Goal: Contribute content: Contribute content

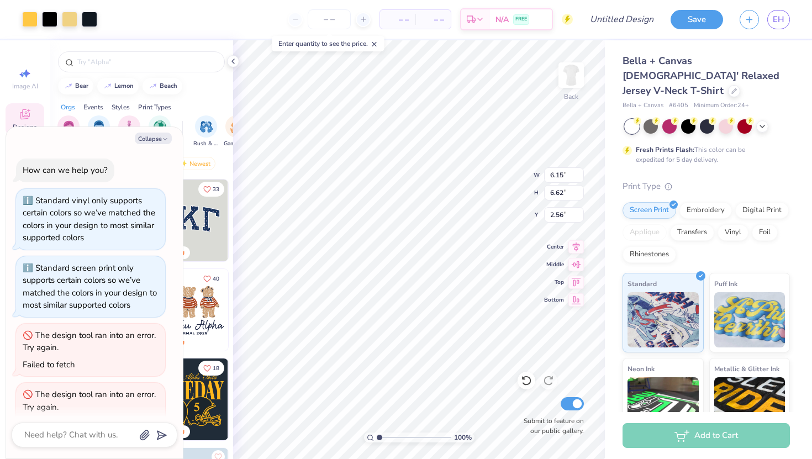
scroll to position [82, 0]
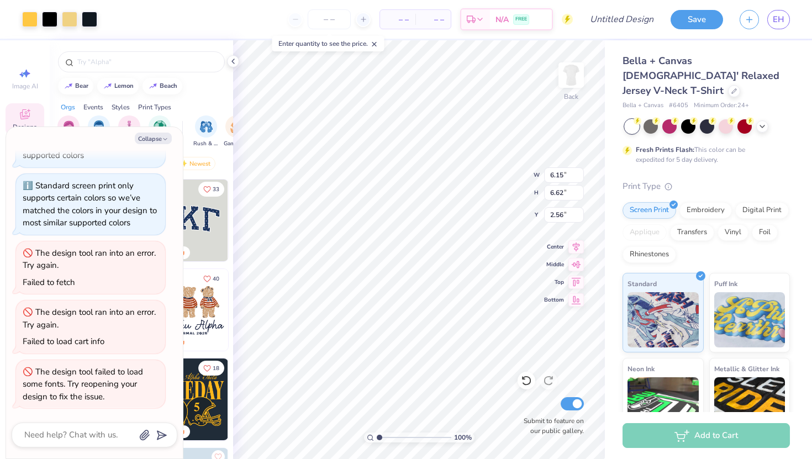
type textarea "x"
type input "3.15"
type textarea "x"
type input "2.90"
click at [234, 61] on icon at bounding box center [233, 61] width 9 height 9
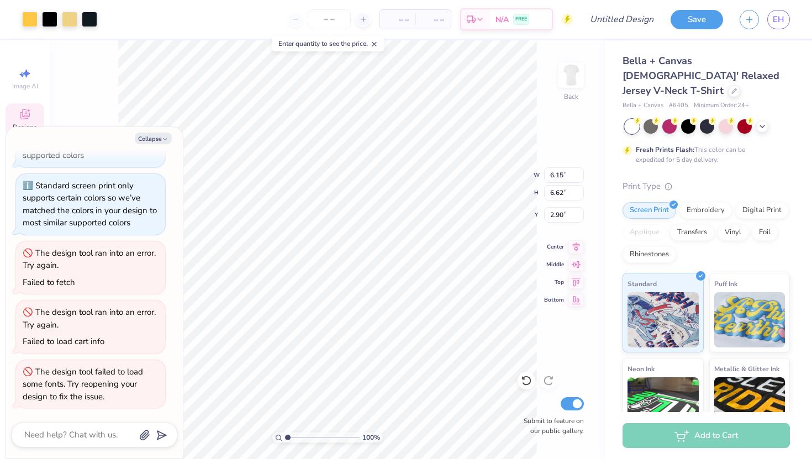
type textarea "x"
type input "2.11"
click at [688, 25] on button "Save" at bounding box center [697, 17] width 52 height 19
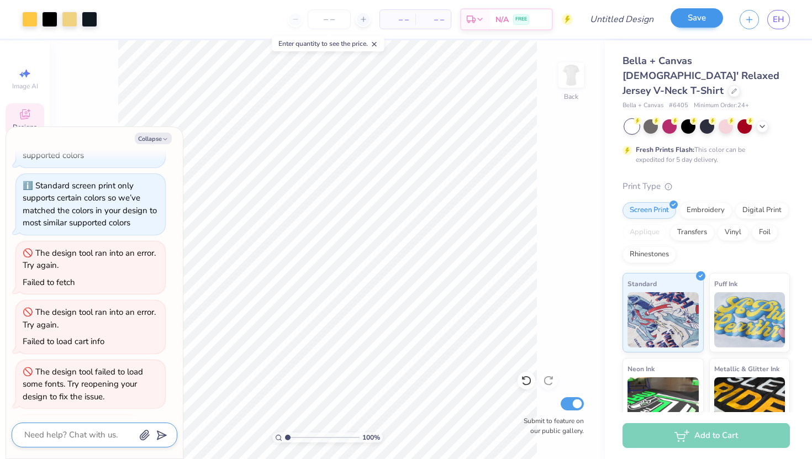
scroll to position [112, 0]
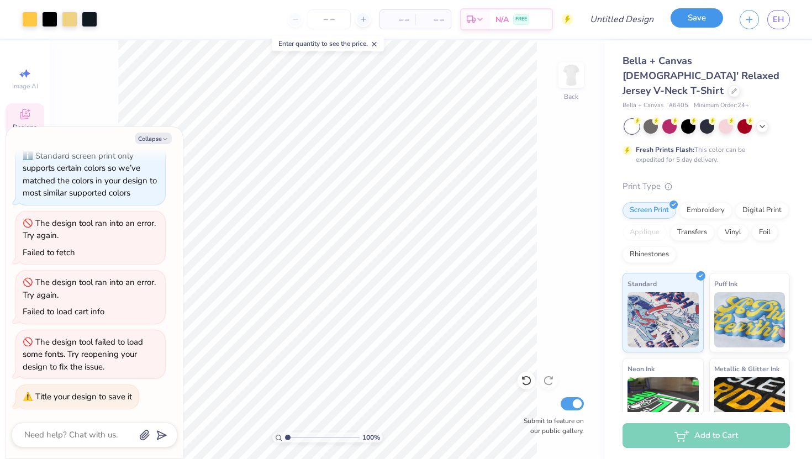
click at [688, 25] on button "Save" at bounding box center [697, 17] width 52 height 19
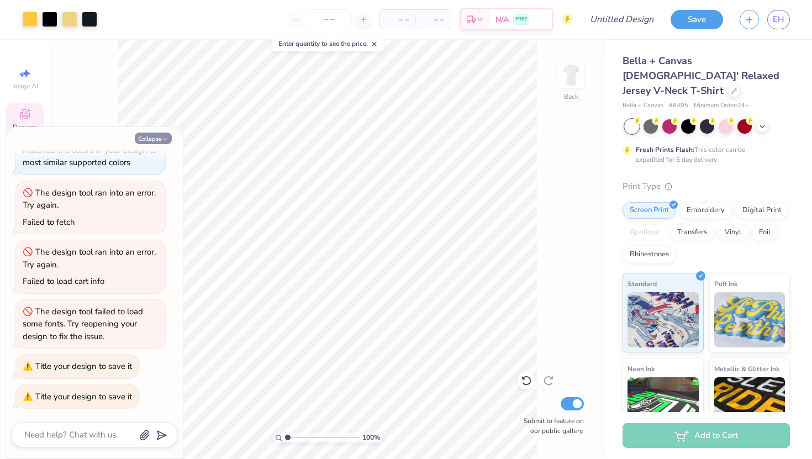
click at [155, 138] on button "Collapse" at bounding box center [153, 139] width 37 height 12
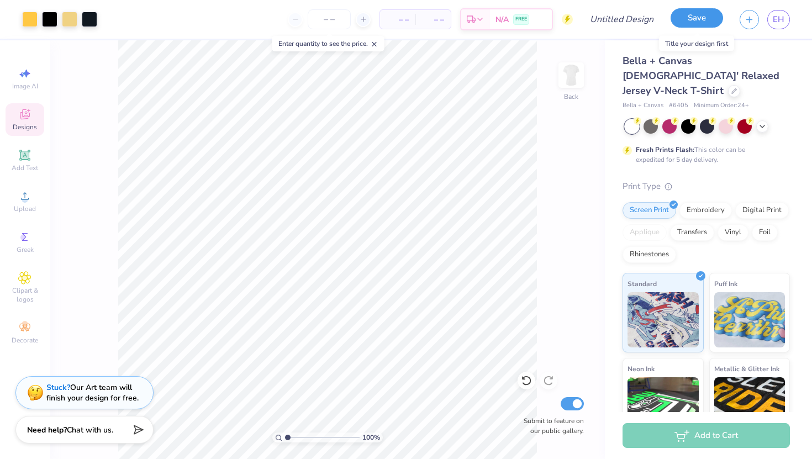
click at [696, 19] on button "Save" at bounding box center [697, 17] width 52 height 19
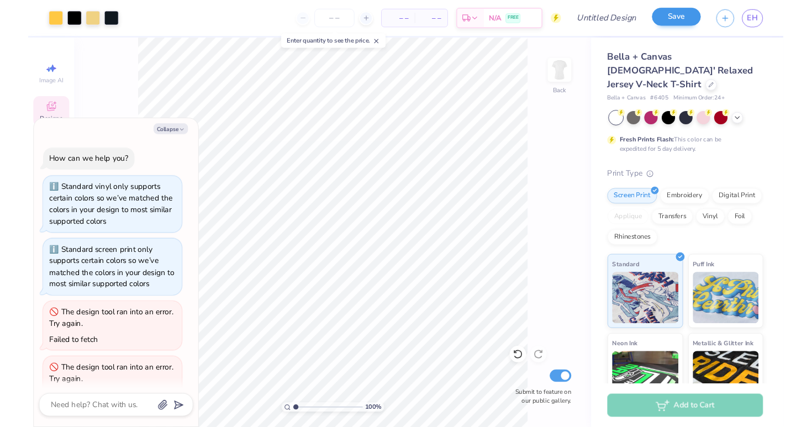
scroll to position [172, 0]
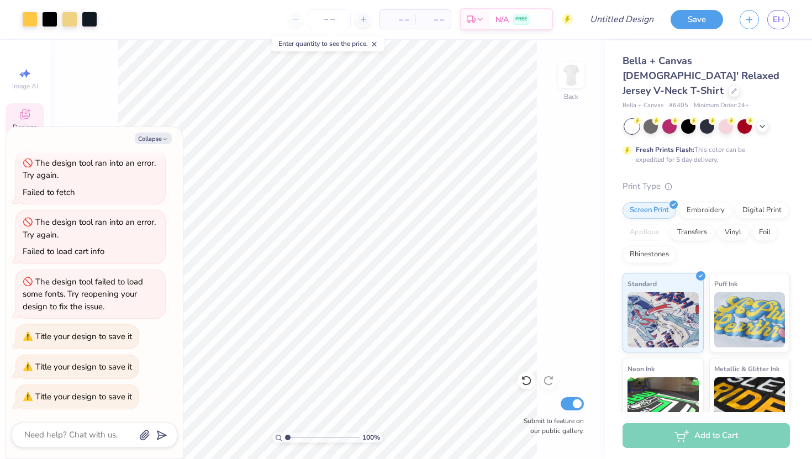
type textarea "x"
click at [246, 25] on div "– – Per Item – – Total Est. Delivery N/A FREE" at bounding box center [339, 19] width 467 height 39
click at [317, 45] on div "Enter quantity to see the price." at bounding box center [328, 43] width 112 height 15
click at [623, 13] on input "Design Title" at bounding box center [635, 19] width 54 height 22
type input "a"
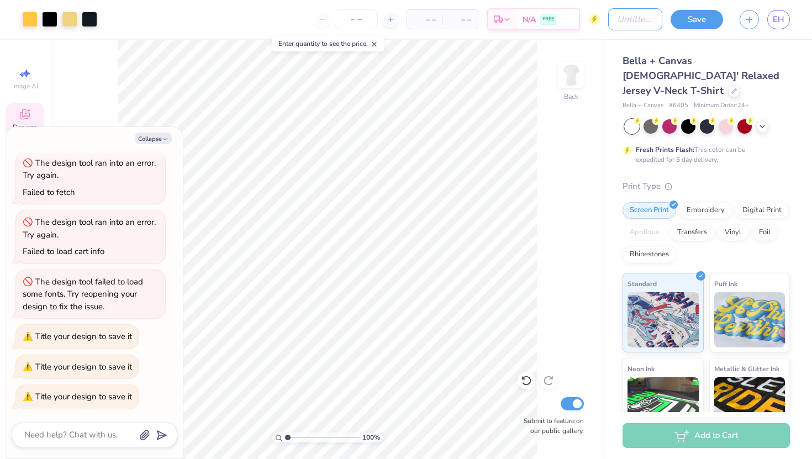
type textarea "x"
type input "a/"
type textarea "x"
type input "a/d"
type textarea "x"
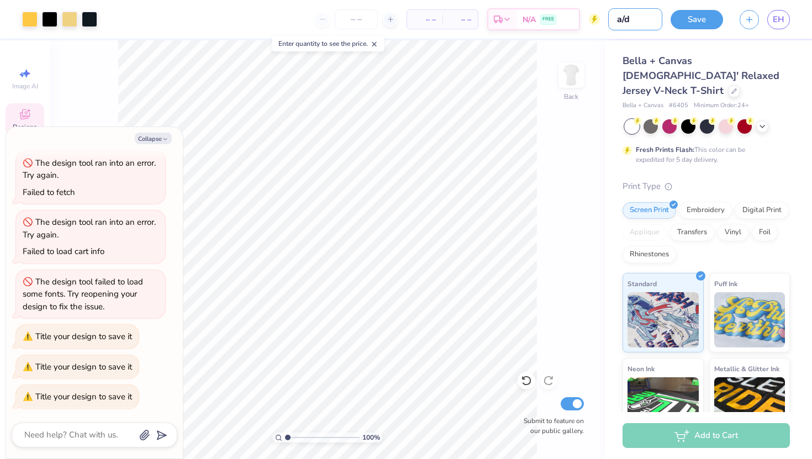
type input "a/de"
type textarea "x"
type input "a/des"
type textarea "x"
type input "a/de"
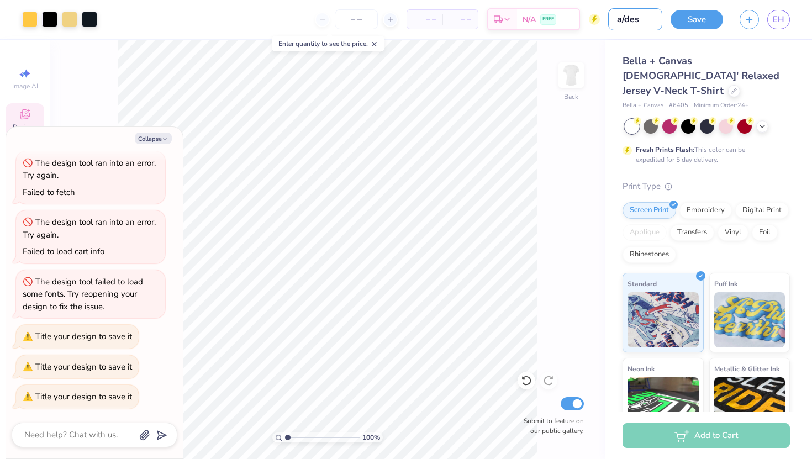
type textarea "x"
type input "a/d"
type textarea "x"
type input "a/"
type textarea "x"
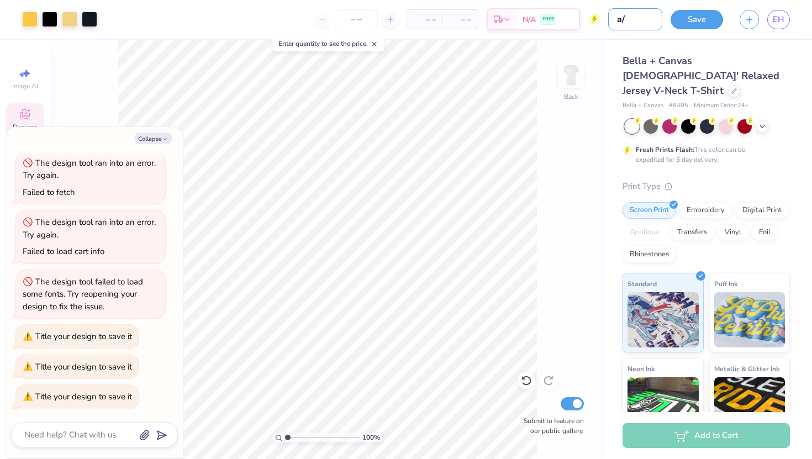
type input "a/u"
type textarea "x"
type input "a/uw"
type textarea "x"
type input "a/[PERSON_NAME]"
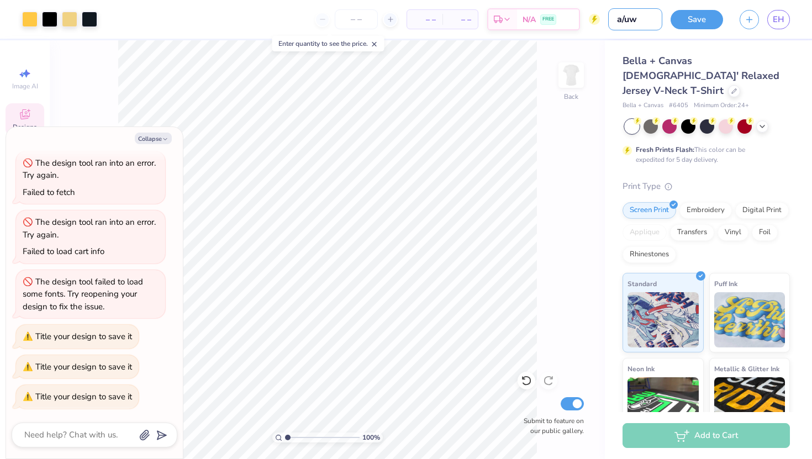
type textarea "x"
type input "a/[PERSON_NAME]"
click at [695, 18] on button "Save" at bounding box center [697, 17] width 52 height 19
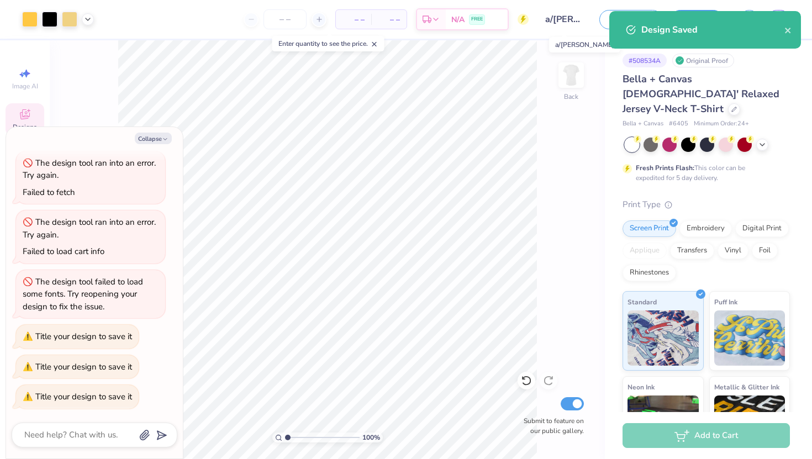
click at [559, 18] on input "a/[PERSON_NAME]" at bounding box center [564, 19] width 54 height 22
click at [566, 22] on input "a/[PERSON_NAME]" at bounding box center [564, 19] width 54 height 22
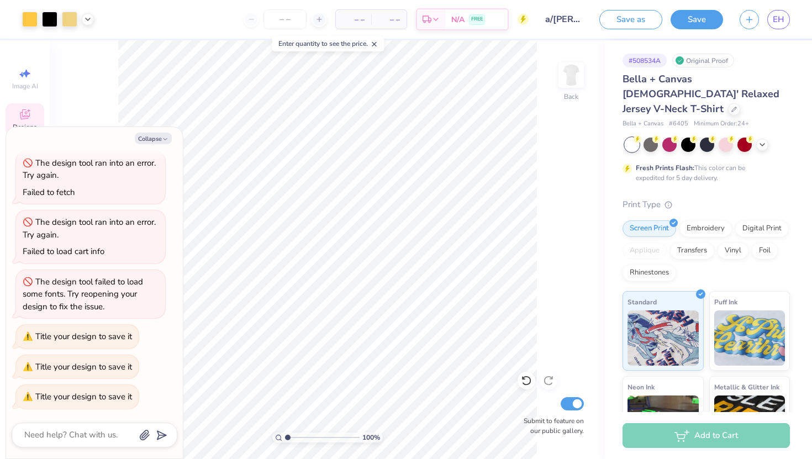
click at [786, 27] on div "Design Saved" at bounding box center [705, 34] width 196 height 50
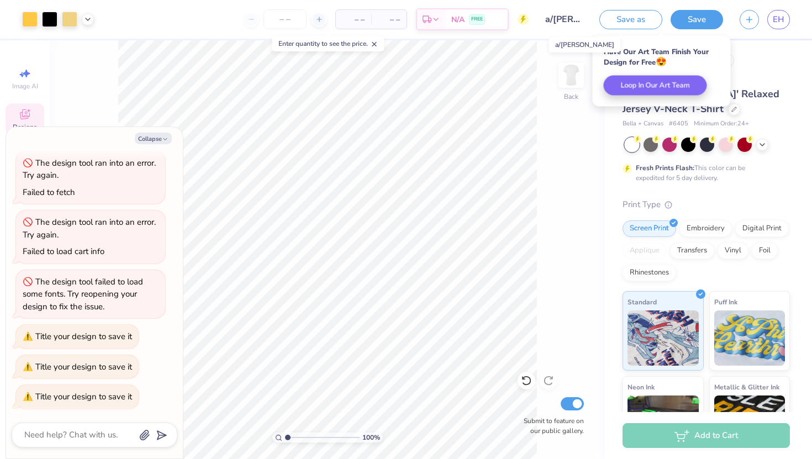
click at [564, 23] on input "a/[PERSON_NAME]" at bounding box center [564, 19] width 54 height 22
drag, startPoint x: 564, startPoint y: 23, endPoint x: 520, endPoint y: 24, distance: 43.1
click at [520, 24] on div "Art colors – – Per Item – – Total Est. Delivery N/A FREE Design Title a/[PERSON…" at bounding box center [406, 19] width 812 height 39
click at [538, 70] on div "100 % Back Submit to feature on our public gallery." at bounding box center [327, 249] width 555 height 419
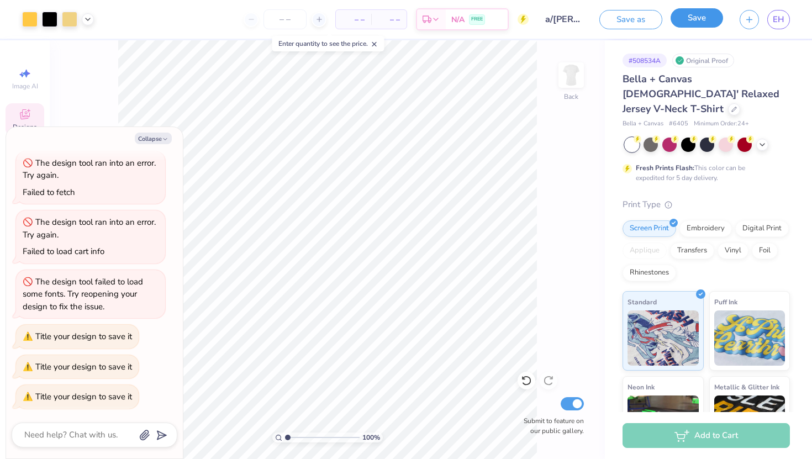
click at [697, 18] on button "Save" at bounding box center [697, 17] width 52 height 19
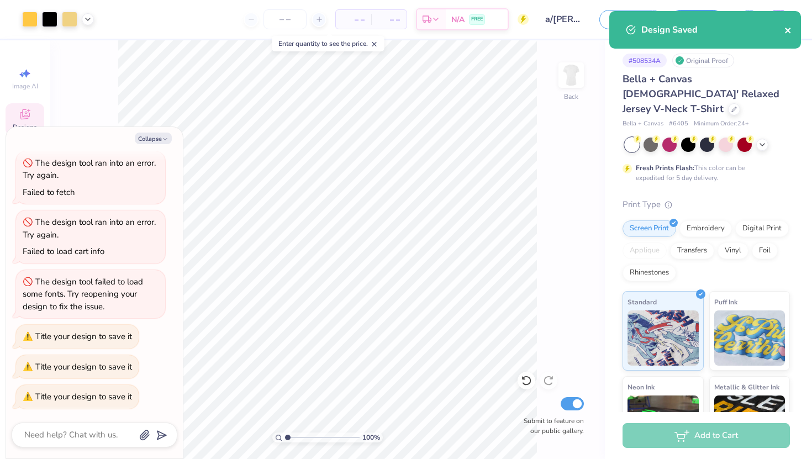
click at [787, 29] on icon "close" at bounding box center [789, 30] width 8 height 9
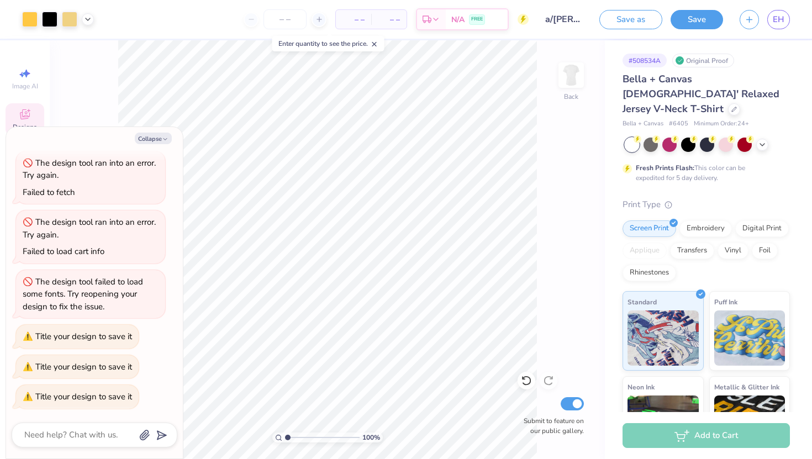
type textarea "x"
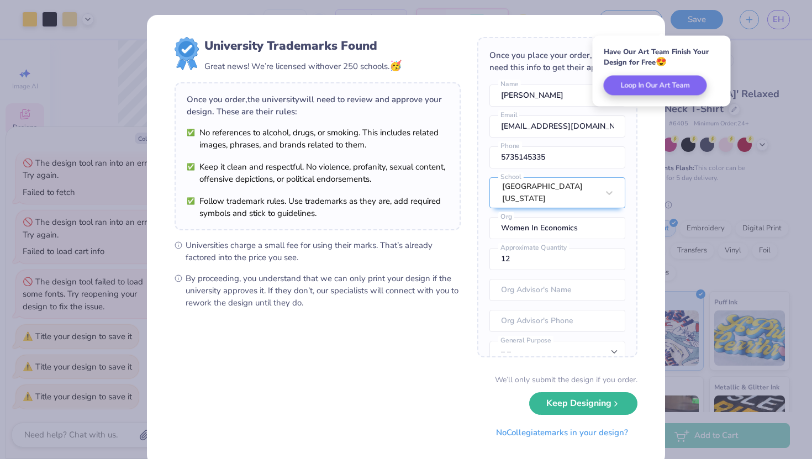
click at [665, 148] on div "University Trademarks Found Great news! We’re licensed with over 250 schools. 🥳…" at bounding box center [405, 240] width 519 height 452
click at [691, 139] on div "University Trademarks Found Great news! We’re licensed with over 250 schools. 🥳…" at bounding box center [406, 229] width 812 height 459
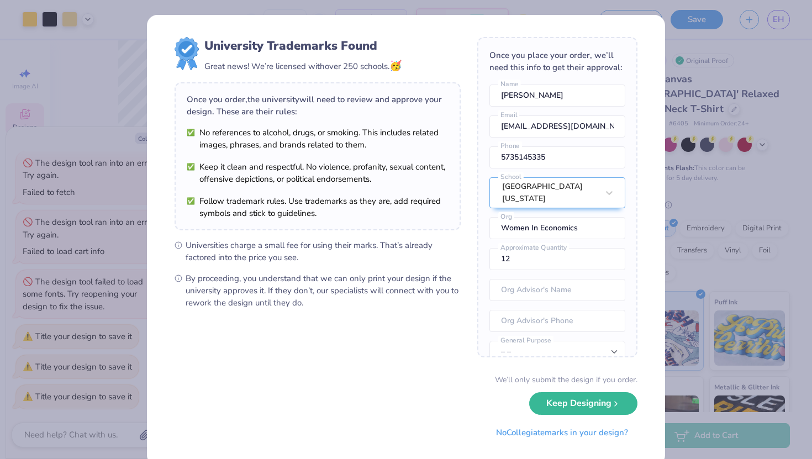
click at [664, 2] on div "University Trademarks Found Great news! We’re licensed with over 250 schools. 🥳…" at bounding box center [406, 229] width 812 height 459
click at [576, 281] on input "text" at bounding box center [558, 290] width 136 height 22
click at [568, 342] on select "– – Member apparel for registered Student Organization / Department / School Fu…" at bounding box center [558, 352] width 136 height 22
click at [570, 350] on select "– – Member apparel for registered Student Organization / Department / School Fu…" at bounding box center [558, 352] width 136 height 22
select select "Member apparel for registered Student Organization / Department / School"
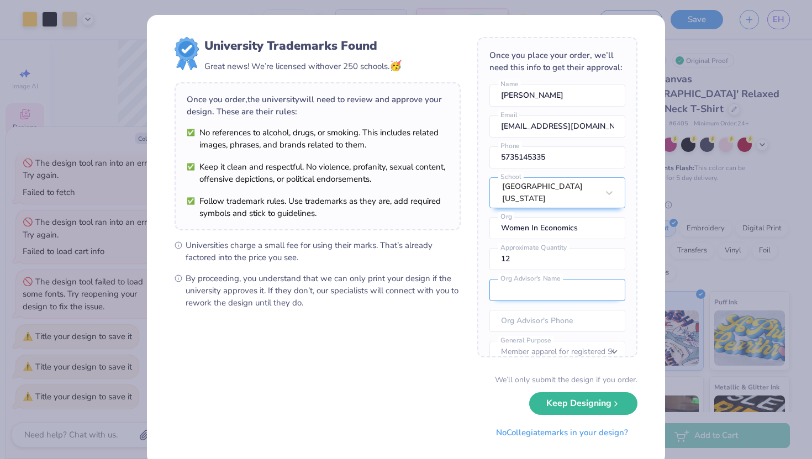
click at [520, 279] on input "text" at bounding box center [558, 290] width 136 height 22
type input "K"
type input "Lily"
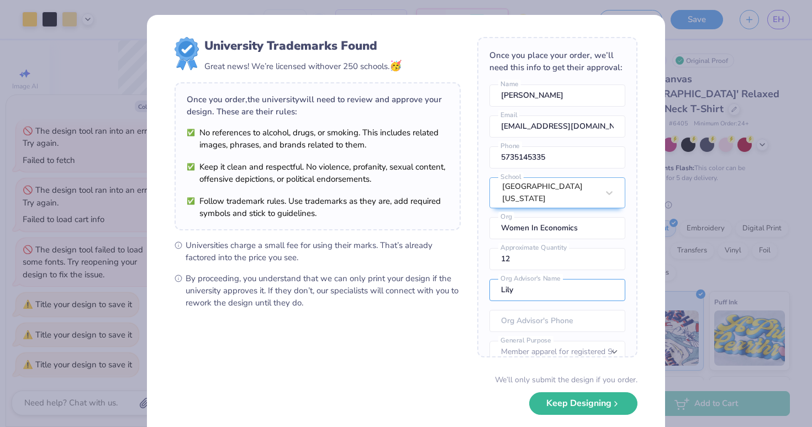
type textarea "x"
type input "Lily"
